Goal: Find contact information: Find contact information

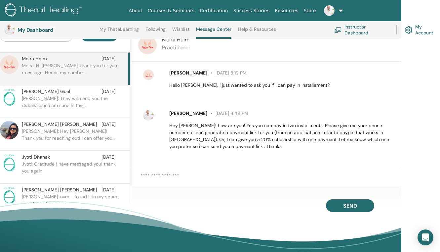
scroll to position [137, 0]
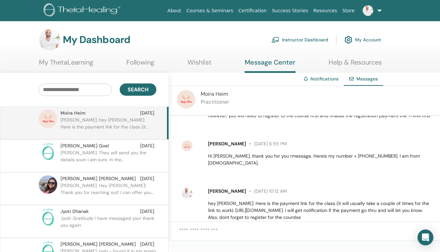
scroll to position [122, 0]
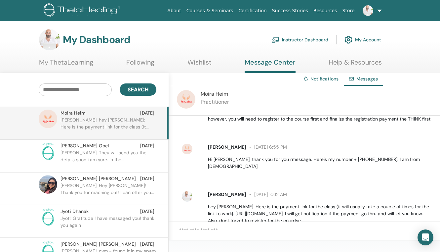
click at [372, 39] on link "My Account" at bounding box center [362, 39] width 37 height 15
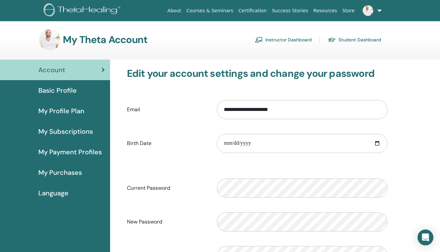
click at [288, 42] on link "Instructor Dashboard" at bounding box center [283, 39] width 57 height 11
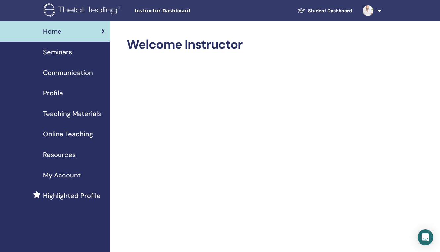
click at [378, 11] on link at bounding box center [370, 10] width 27 height 21
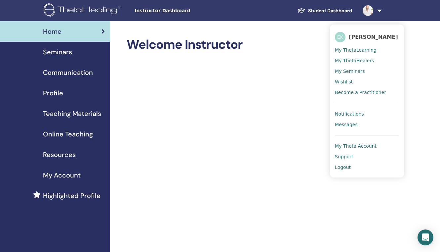
click at [348, 112] on span "Notifications" at bounding box center [349, 114] width 29 height 6
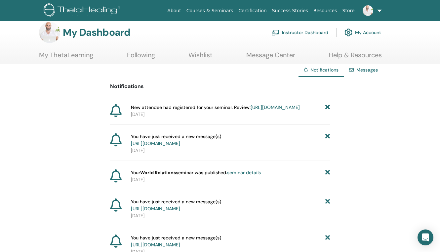
scroll to position [13, 0]
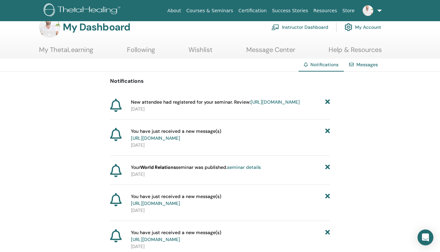
click at [266, 101] on link "https://member.thetahealing.com/instructor/seminar/367985/attendees" at bounding box center [275, 102] width 49 height 6
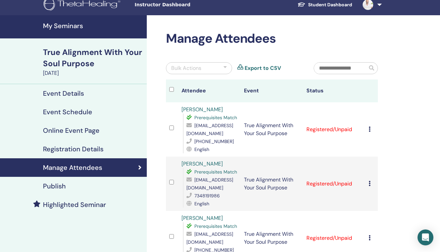
scroll to position [7, 0]
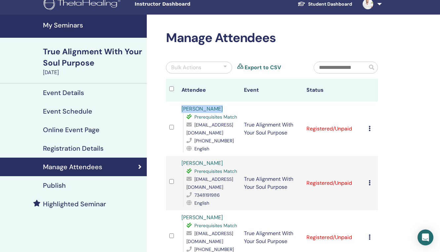
drag, startPoint x: 213, startPoint y: 110, endPoint x: 172, endPoint y: 112, distance: 41.7
click at [172, 112] on tr "[PERSON_NAME] Prerequisites Match [EMAIL_ADDRESS][DOMAIN_NAME] [PHONE_NUMBER] E…" at bounding box center [272, 128] width 212 height 54
copy tr "[PERSON_NAME]"
drag, startPoint x: 226, startPoint y: 132, endPoint x: 193, endPoint y: 134, distance: 33.1
click at [193, 137] on div "[PHONE_NUMBER]" at bounding box center [211, 141] width 51 height 8
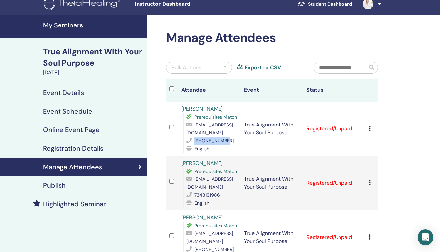
copy span "[PHONE_NUMBER]"
drag, startPoint x: 256, startPoint y: 126, endPoint x: 193, endPoint y: 126, distance: 63.1
click at [193, 126] on div "[EMAIL_ADDRESS][DOMAIN_NAME]" at bounding box center [211, 129] width 51 height 16
copy div "[EMAIL_ADDRESS][DOMAIN_NAME]"
